Goal: Navigation & Orientation: Find specific page/section

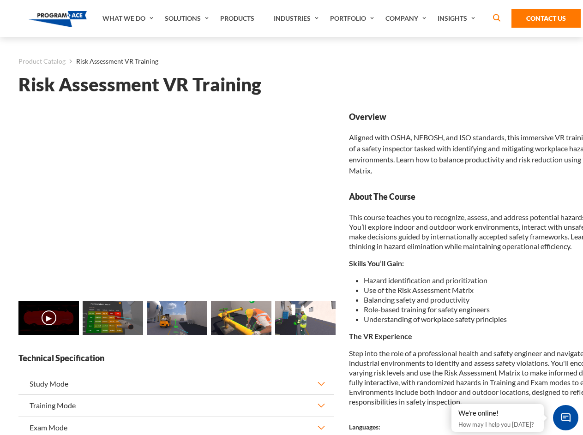
click at [188, 18] on link "Solutions" at bounding box center [187, 18] width 55 height 37
click at [0, 0] on div "AI & Computer Vision Solutions Computer Vision Quality Control AI tools for fas…" at bounding box center [0, 0] width 0 height 0
click at [0, 0] on div "AI & Computer Vision Solutions Virtual Training Solutions Virtual Tour Solution…" at bounding box center [0, 0] width 0 height 0
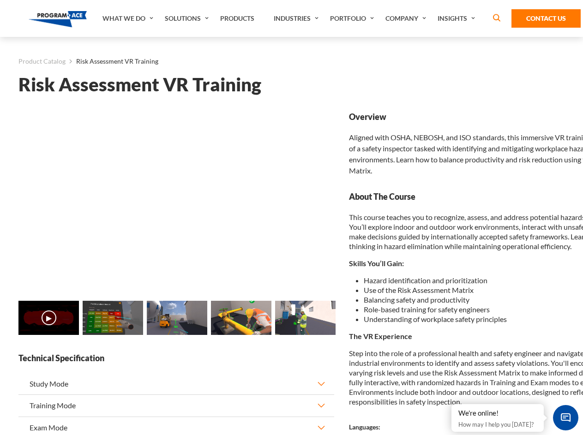
click at [0, 0] on div "AI & Computer Vision Solutions Virtual Training Solutions Virtual Tour Solution…" at bounding box center [0, 0] width 0 height 0
click at [0, 0] on div "AI & Computer Vision Solutions Computer Vision Quality Control AI tools for fas…" at bounding box center [0, 0] width 0 height 0
